Goal: Task Accomplishment & Management: Manage account settings

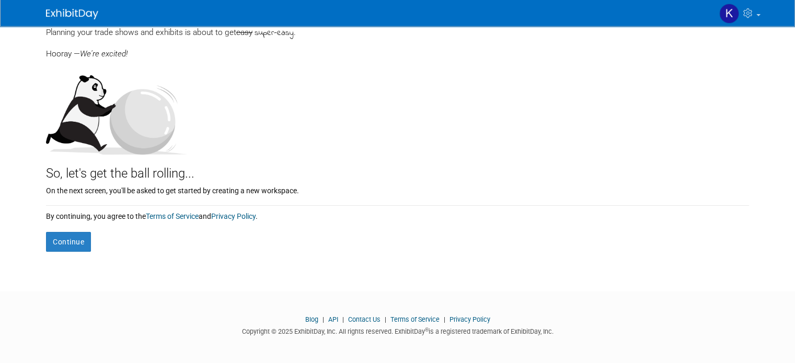
scroll to position [68, 0]
click at [46, 240] on button "Continue" at bounding box center [68, 241] width 45 height 20
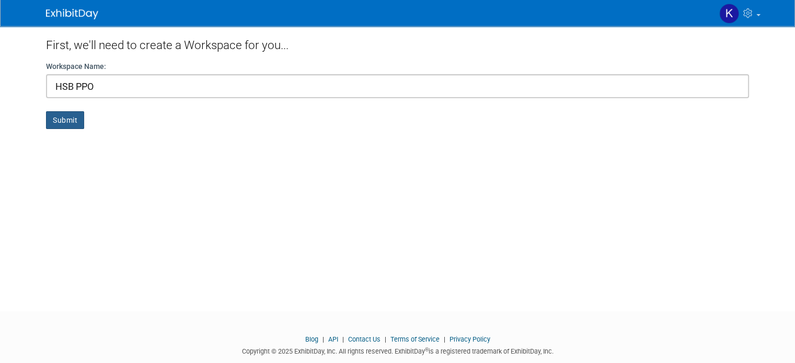
type input "HSB PPO"
click at [51, 116] on button "Submit" at bounding box center [65, 120] width 38 height 18
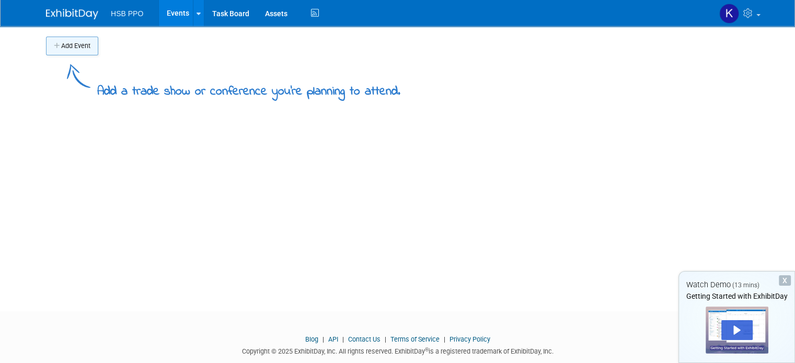
click at [54, 43] on button "Add Event" at bounding box center [72, 46] width 52 height 19
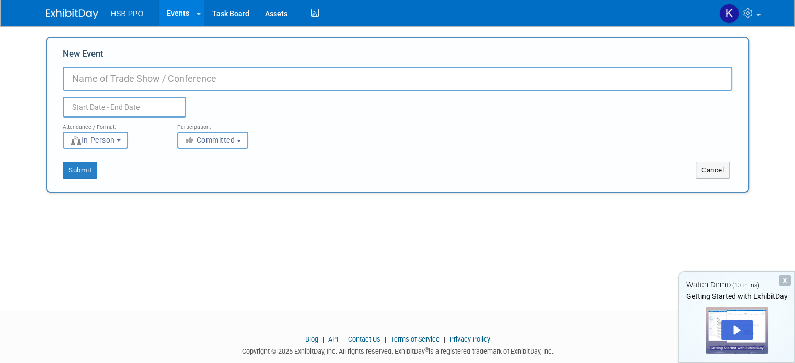
click at [92, 72] on input "New Event" at bounding box center [397, 79] width 669 height 24
type input "Craft fair"
click at [95, 111] on input "text" at bounding box center [124, 107] width 123 height 21
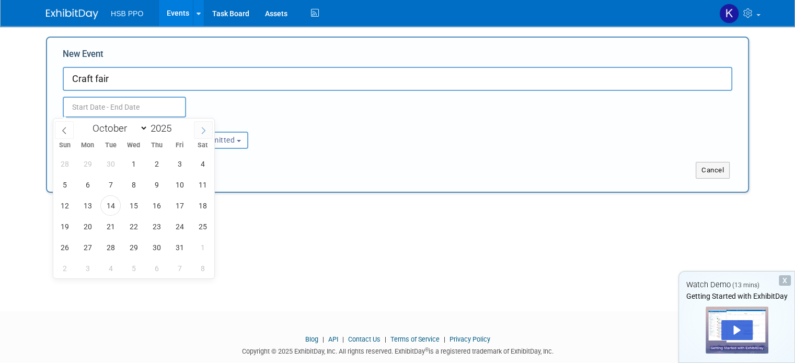
click at [200, 130] on icon at bounding box center [203, 130] width 7 height 7
select select "11"
click at [199, 170] on span "6" at bounding box center [202, 164] width 20 height 20
type input "[DATE] to [DATE]"
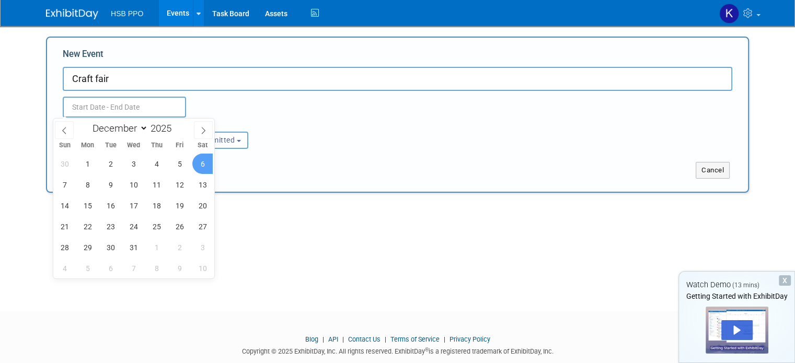
type input "[DATE] to [DATE]"
click at [262, 177] on div "Submit" at bounding box center [193, 170] width 292 height 17
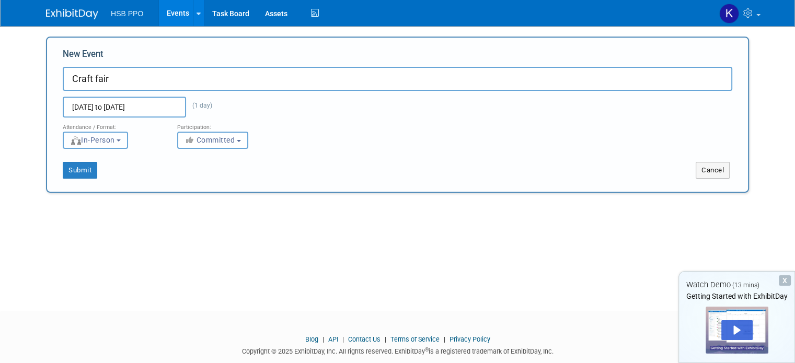
click at [101, 141] on span "In-Person" at bounding box center [92, 140] width 45 height 8
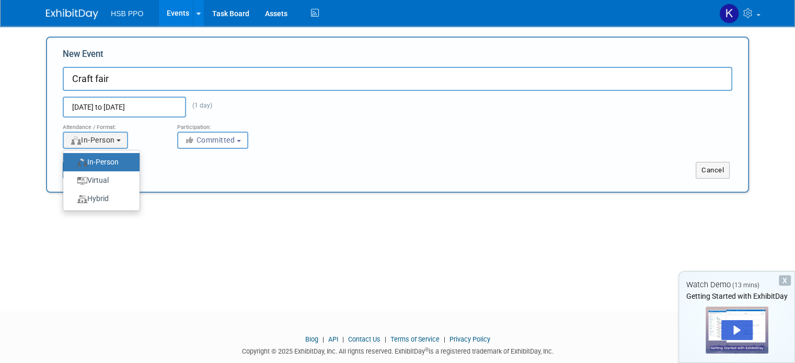
click at [99, 158] on label "In-Person" at bounding box center [98, 162] width 61 height 14
click at [73, 159] on input "In-Person" at bounding box center [69, 162] width 7 height 7
click at [222, 138] on span "Committed" at bounding box center [209, 140] width 51 height 8
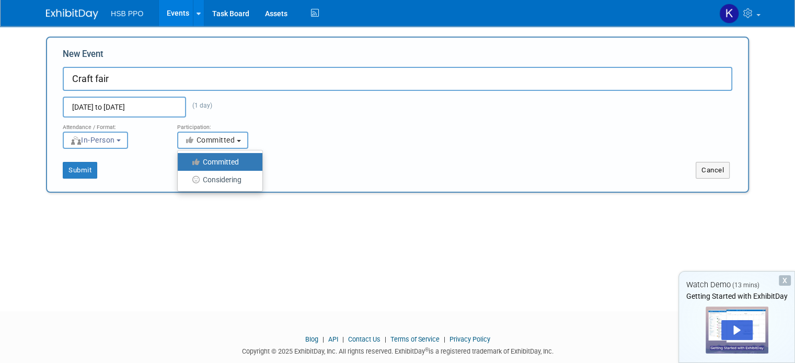
click at [222, 138] on span "Committed" at bounding box center [209, 140] width 51 height 8
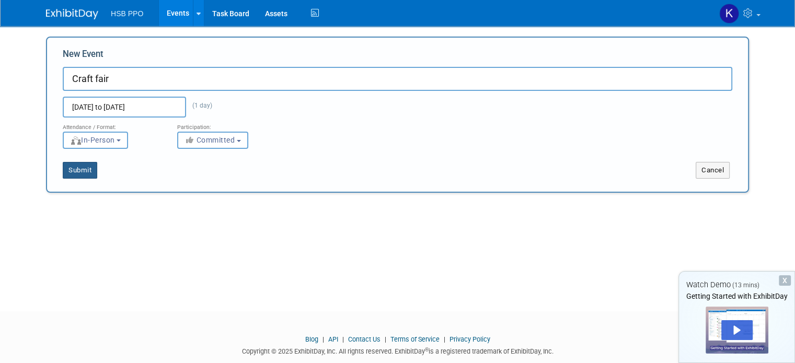
click at [74, 173] on button "Submit" at bounding box center [80, 170] width 34 height 17
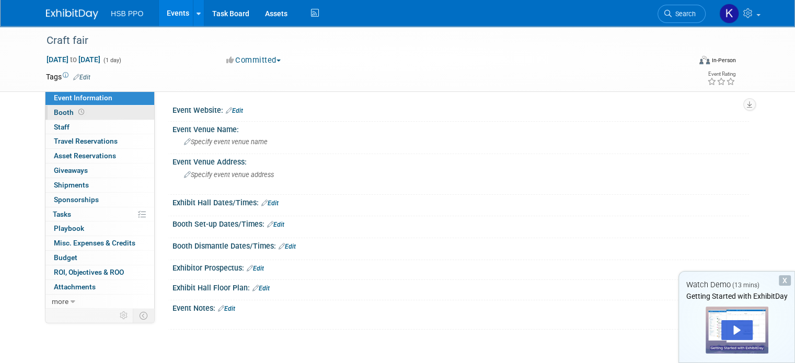
click at [108, 114] on link "Booth" at bounding box center [99, 113] width 109 height 14
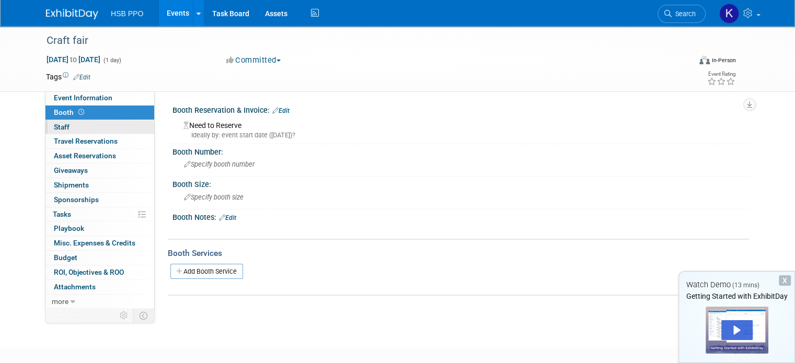
click at [102, 133] on link "0 Staff 0" at bounding box center [99, 127] width 109 height 14
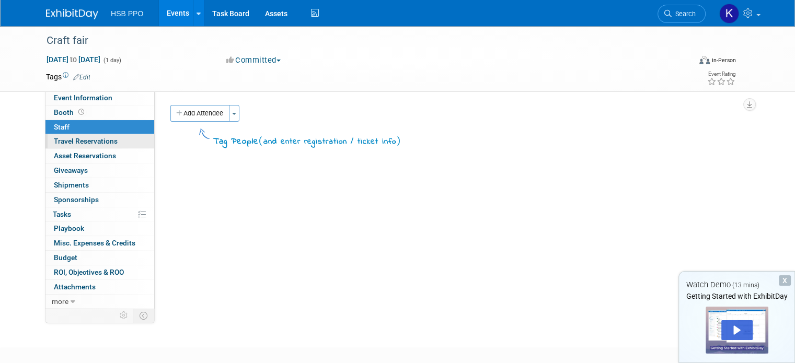
click at [100, 142] on span "Travel Reservations 0" at bounding box center [86, 141] width 64 height 8
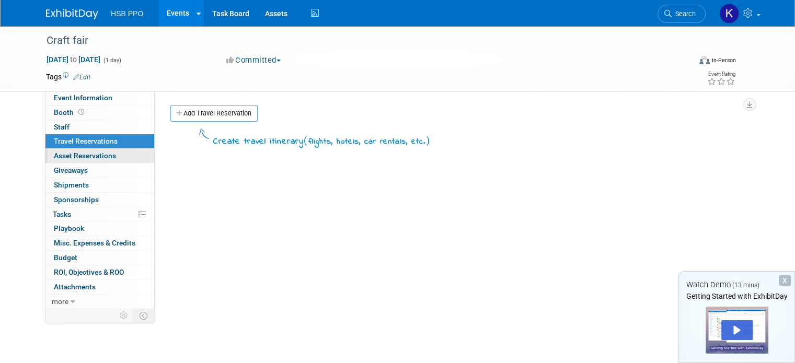
click at [100, 155] on span "Asset Reservations 0" at bounding box center [85, 156] width 62 height 8
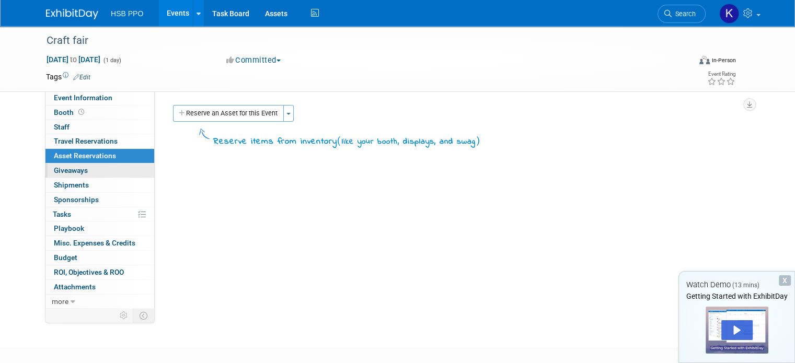
click at [100, 168] on link "0 Giveaways 0" at bounding box center [99, 171] width 109 height 14
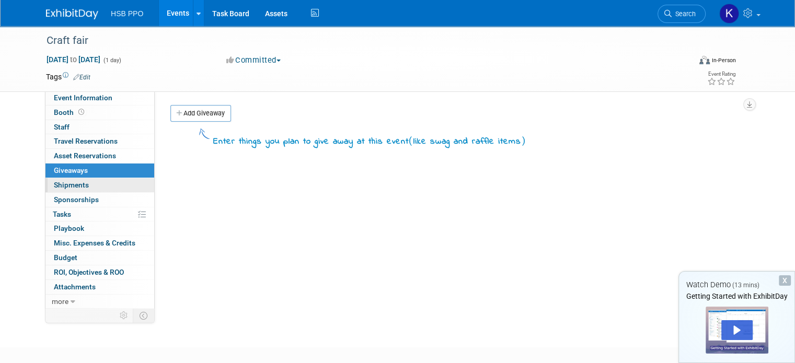
click at [97, 184] on link "0 Shipments 0" at bounding box center [99, 185] width 109 height 14
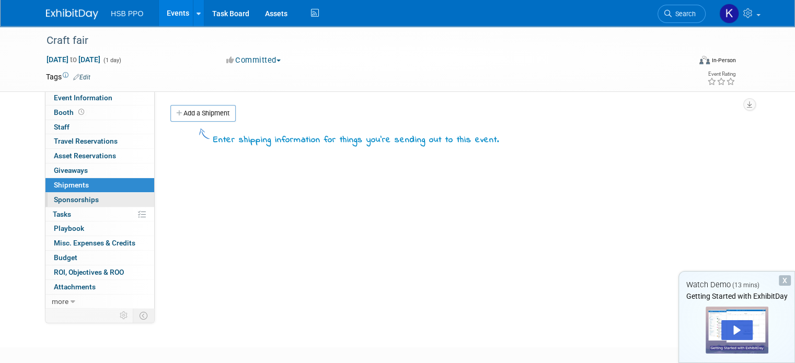
click at [95, 196] on link "0 Sponsorships 0" at bounding box center [99, 200] width 109 height 14
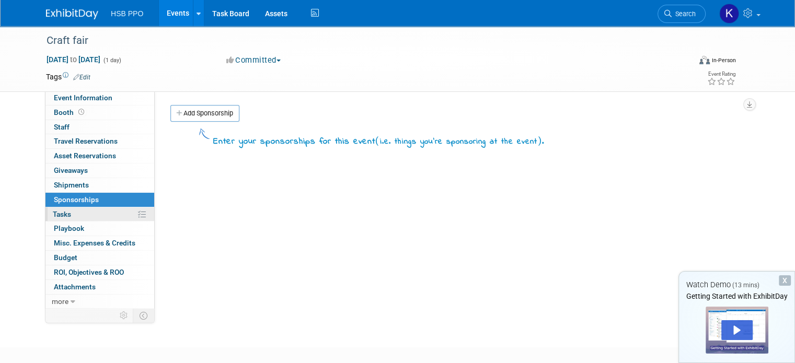
click at [90, 218] on link "0% Tasks 0%" at bounding box center [99, 214] width 109 height 14
